Goal: Task Accomplishment & Management: Manage account settings

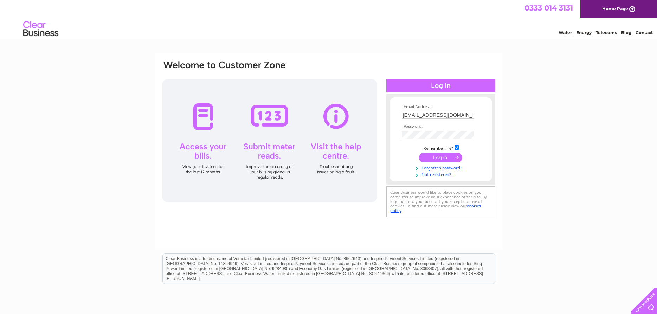
click at [437, 157] on input "submit" at bounding box center [440, 158] width 43 height 10
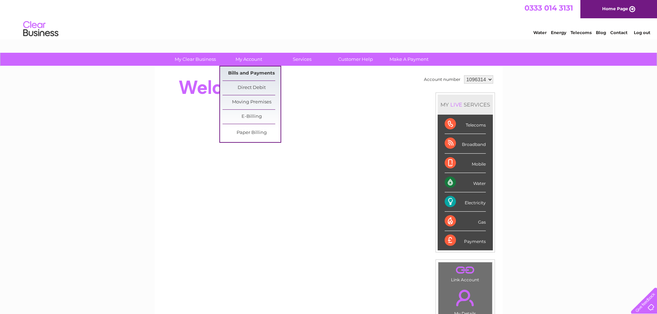
click at [239, 73] on link "Bills and Payments" at bounding box center [252, 73] width 58 height 14
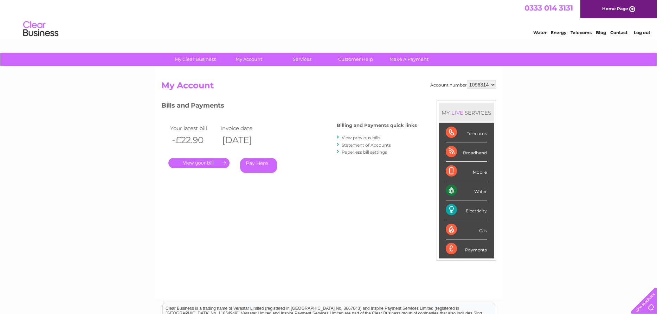
drag, startPoint x: 188, startPoint y: 162, endPoint x: 108, endPoint y: 210, distance: 92.5
click at [184, 163] on link "." at bounding box center [198, 163] width 61 height 10
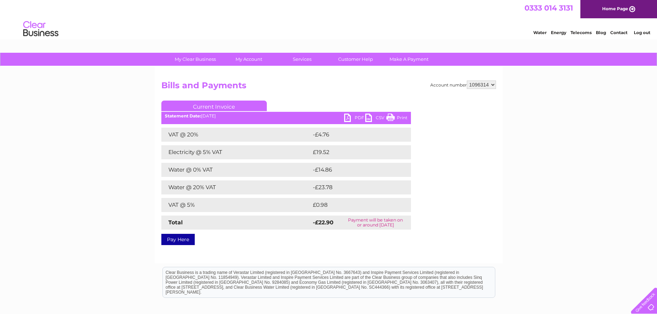
click at [352, 118] on link "PDF" at bounding box center [354, 119] width 21 height 10
click at [467, 80] on select "1096314 1153898" at bounding box center [481, 84] width 29 height 8
select select "1153898"
click option "1153898" at bounding box center [0, 0] width 0 height 0
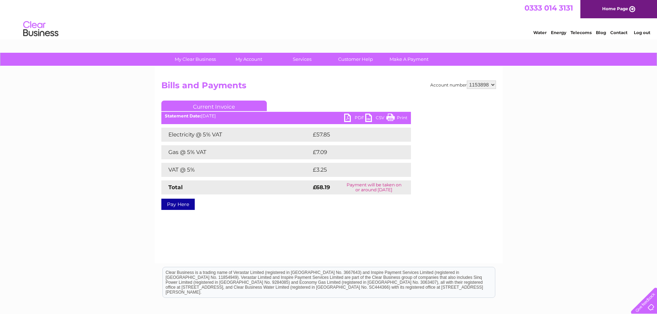
click at [354, 117] on link "PDF" at bounding box center [354, 119] width 21 height 10
click at [640, 33] on link "Log out" at bounding box center [642, 32] width 17 height 5
